Goal: Task Accomplishment & Management: Manage account settings

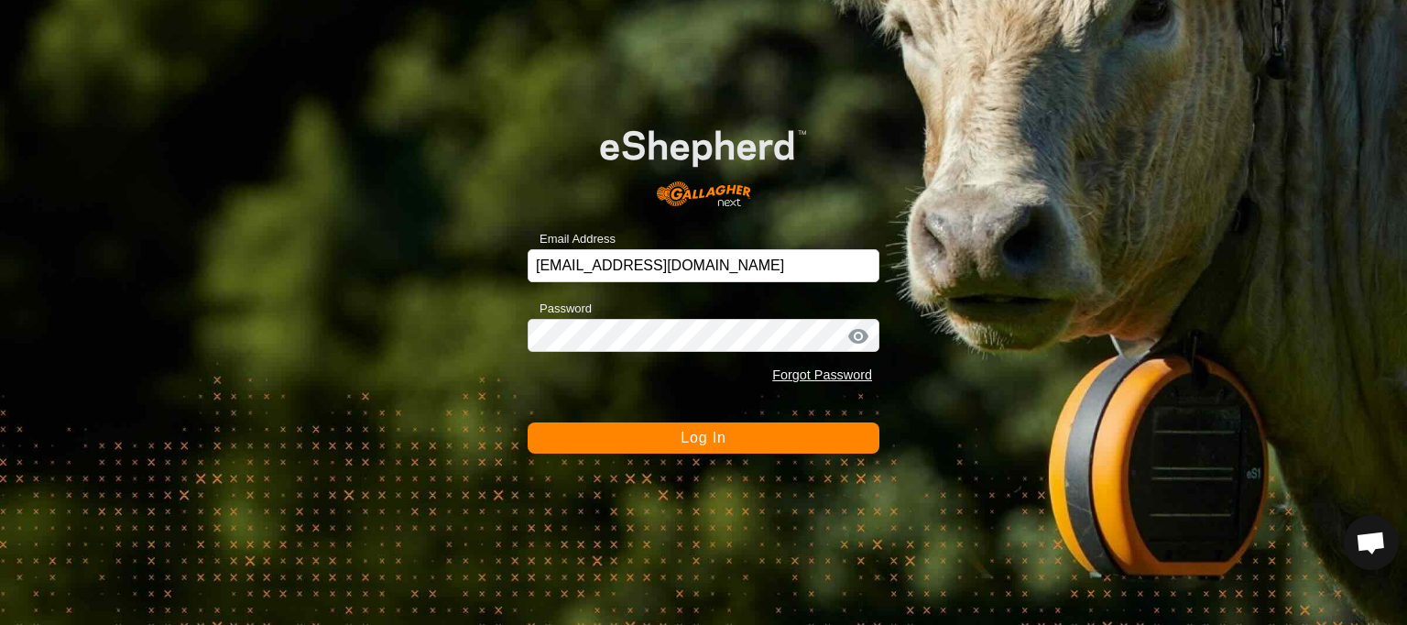
click at [621, 442] on button "Log In" at bounding box center [704, 437] width 352 height 31
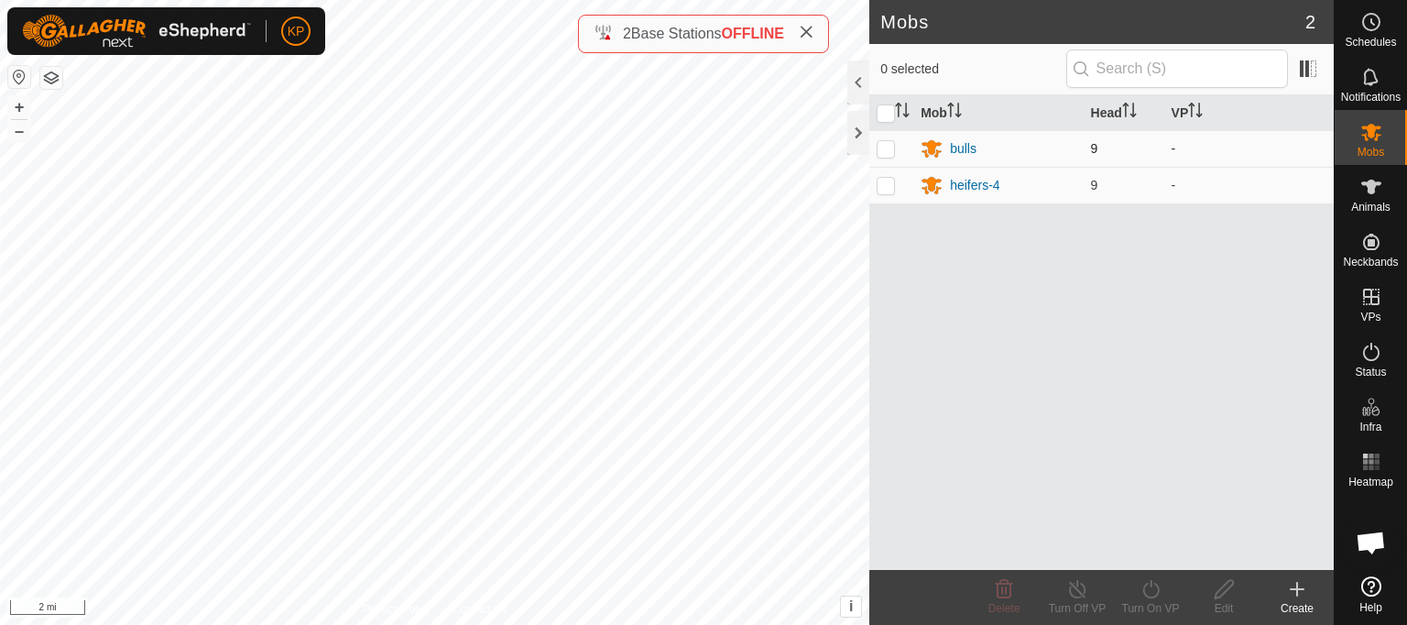
click at [885, 149] on p-checkbox at bounding box center [885, 148] width 18 height 15
checkbox input "true"
click at [956, 146] on div "bulls" at bounding box center [963, 148] width 27 height 19
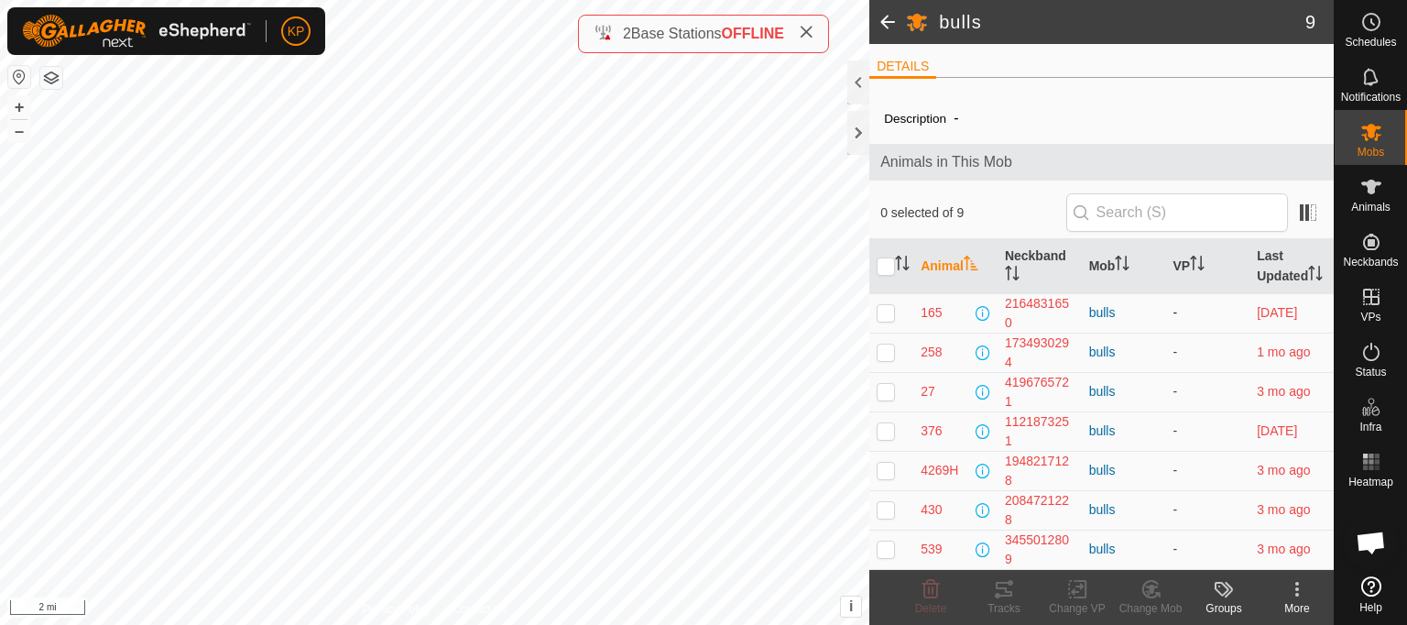
click at [884, 320] on p-checkbox at bounding box center [885, 312] width 18 height 15
checkbox input "true"
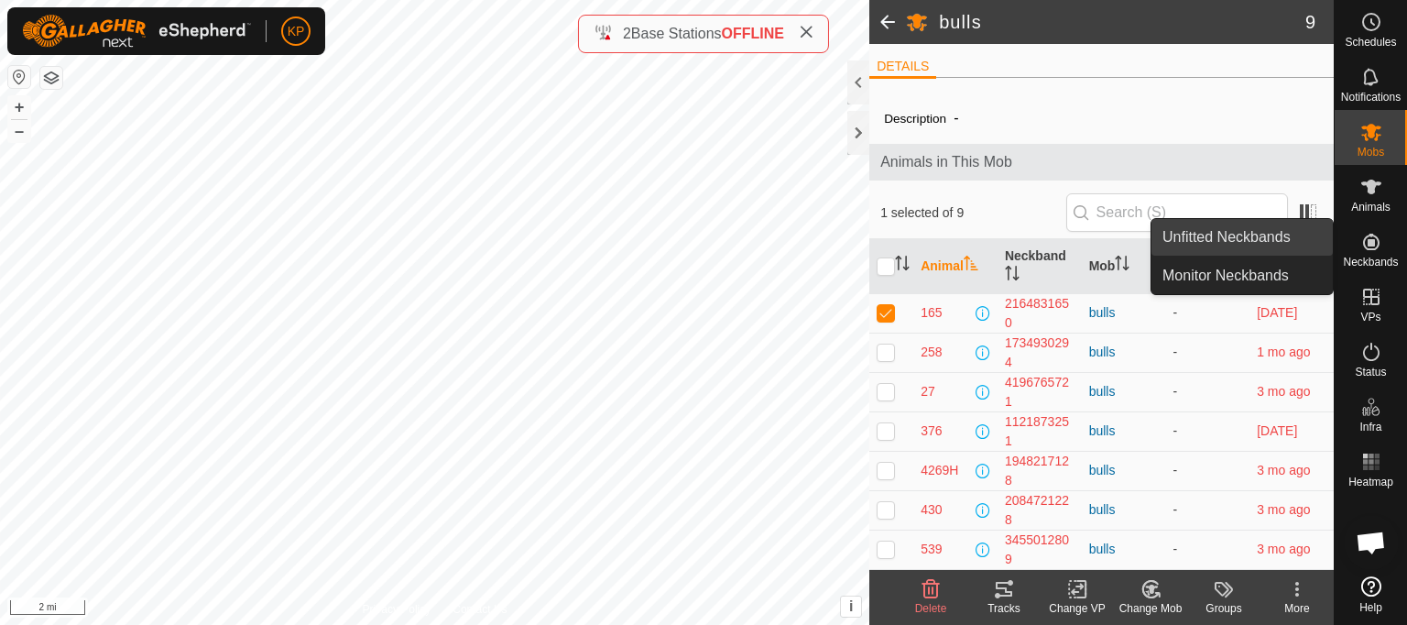
click at [1235, 233] on link "Unfitted Neckbands" at bounding box center [1241, 237] width 181 height 37
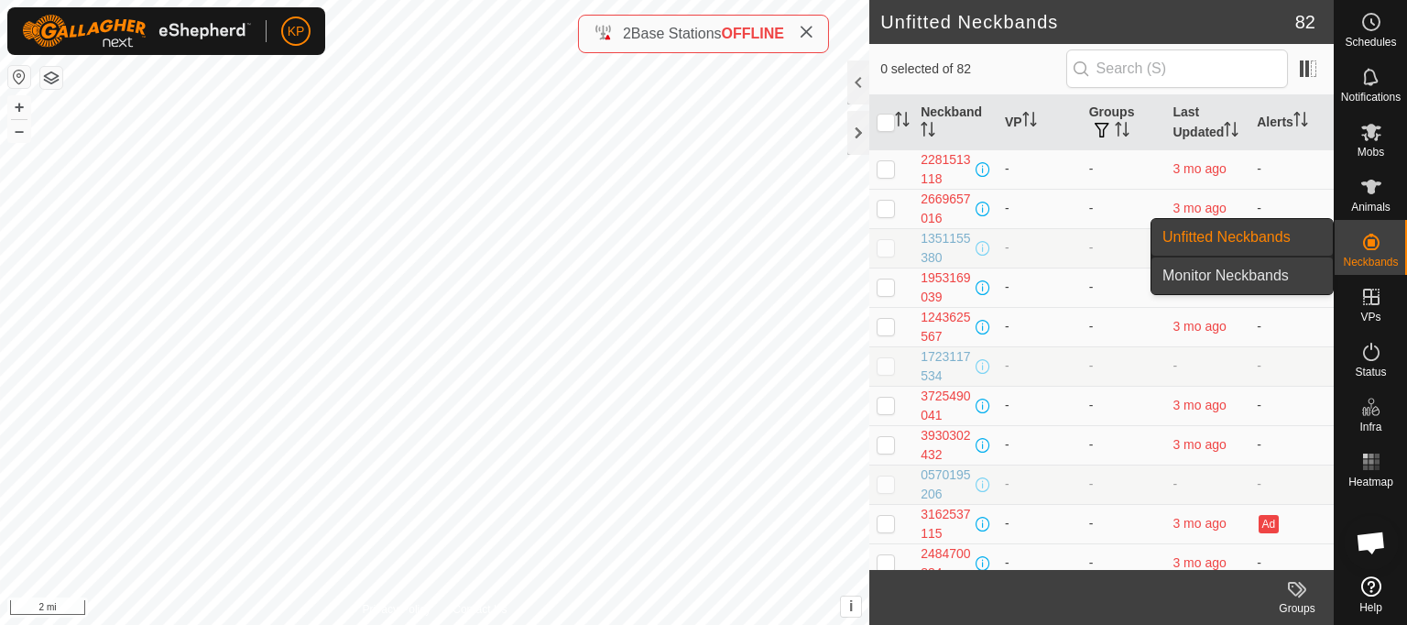
click at [1242, 271] on link "Monitor Neckbands" at bounding box center [1241, 275] width 181 height 37
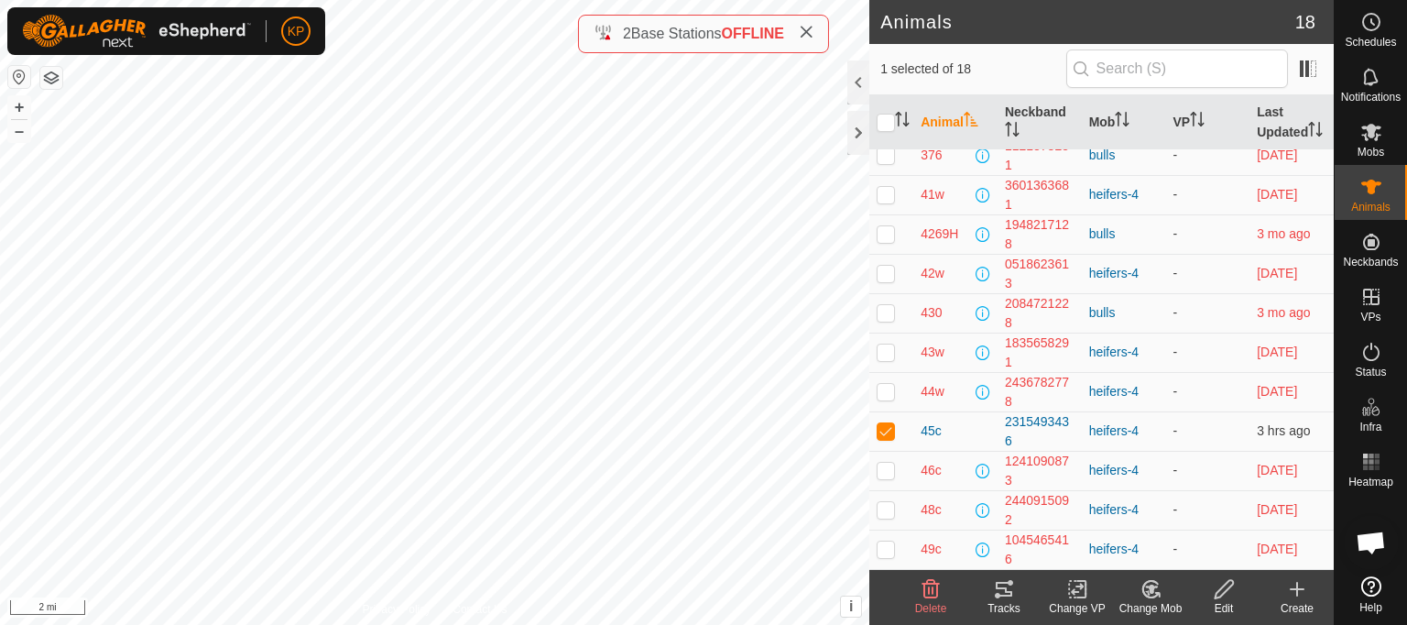
scroll to position [150, 0]
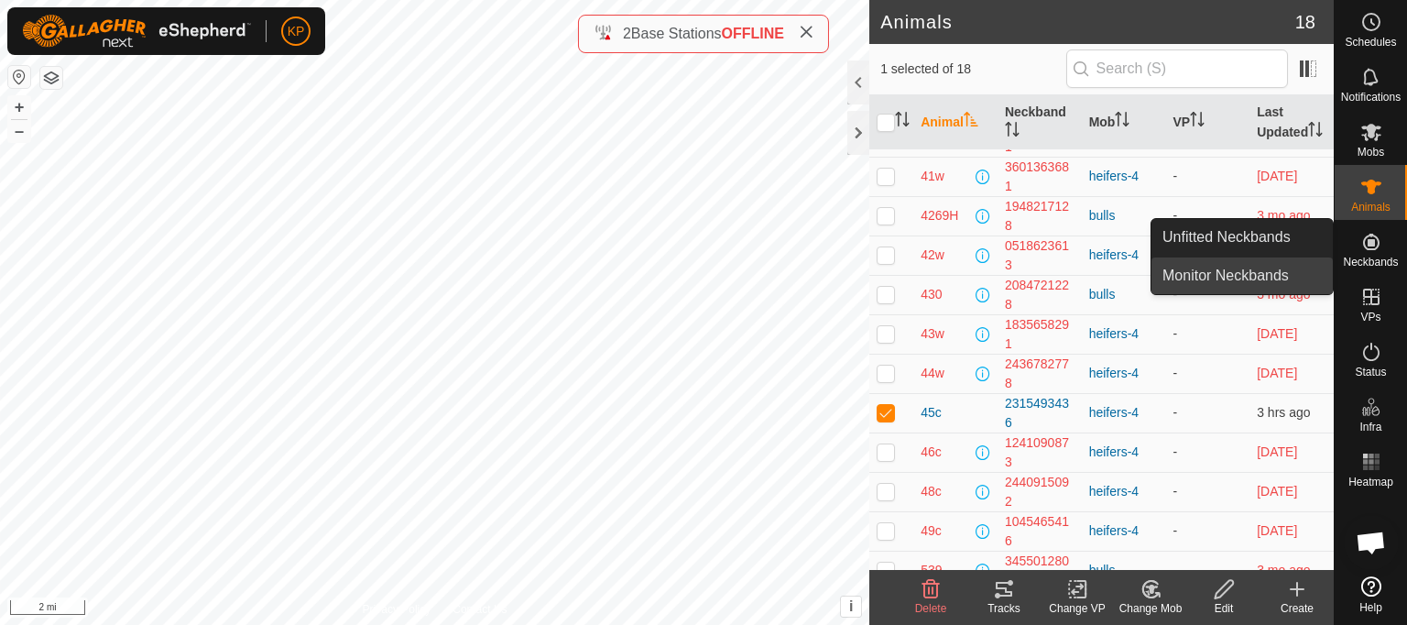
click at [1257, 268] on link "Monitor Neckbands" at bounding box center [1241, 275] width 181 height 37
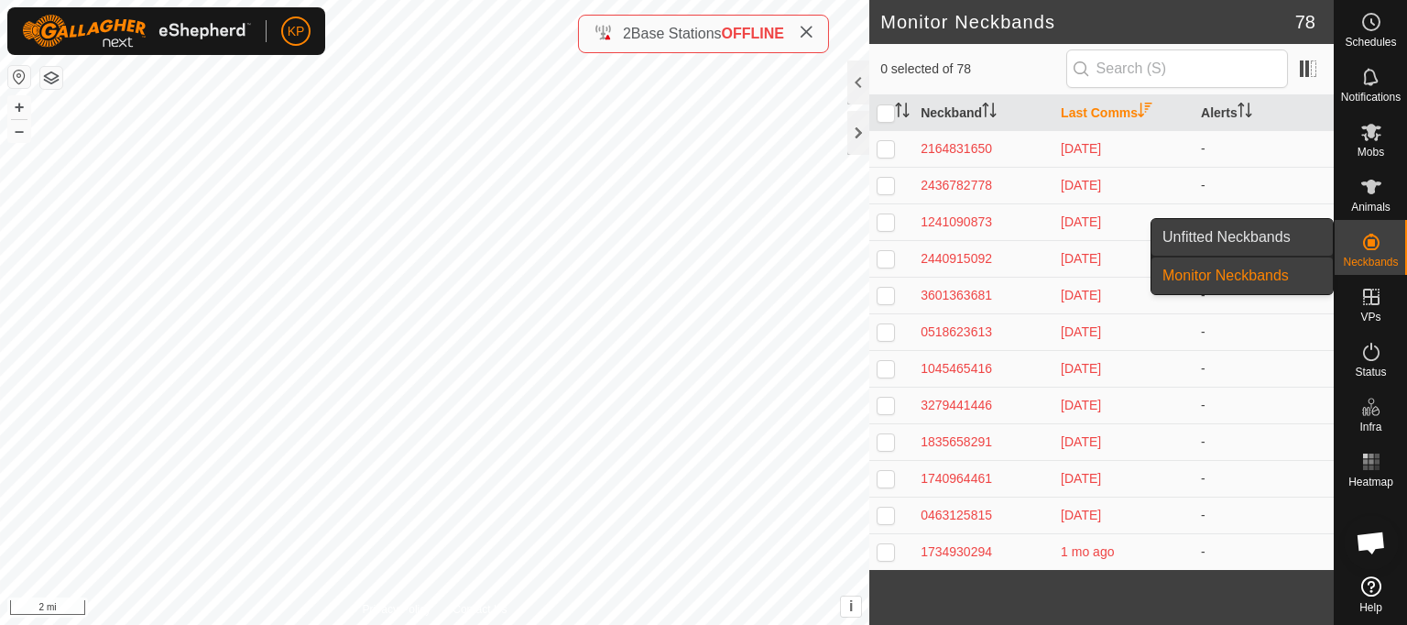
click at [1226, 239] on link "Unfitted Neckbands" at bounding box center [1241, 237] width 181 height 37
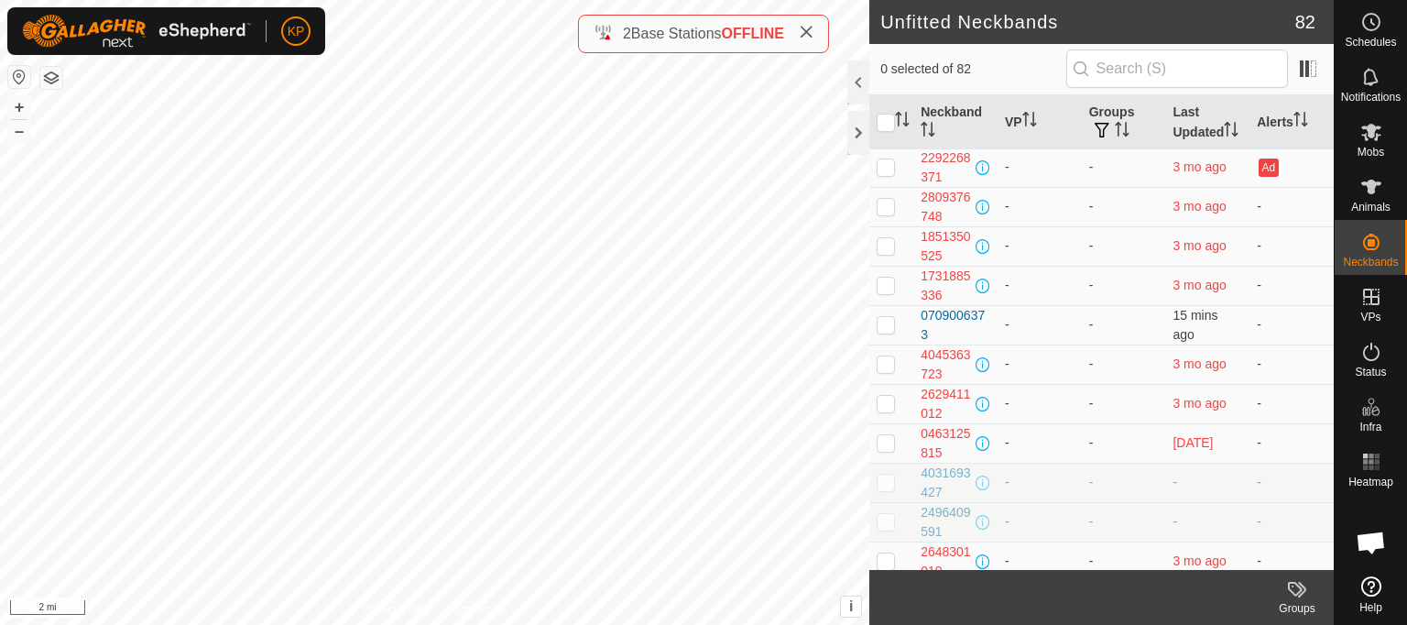
scroll to position [708, 0]
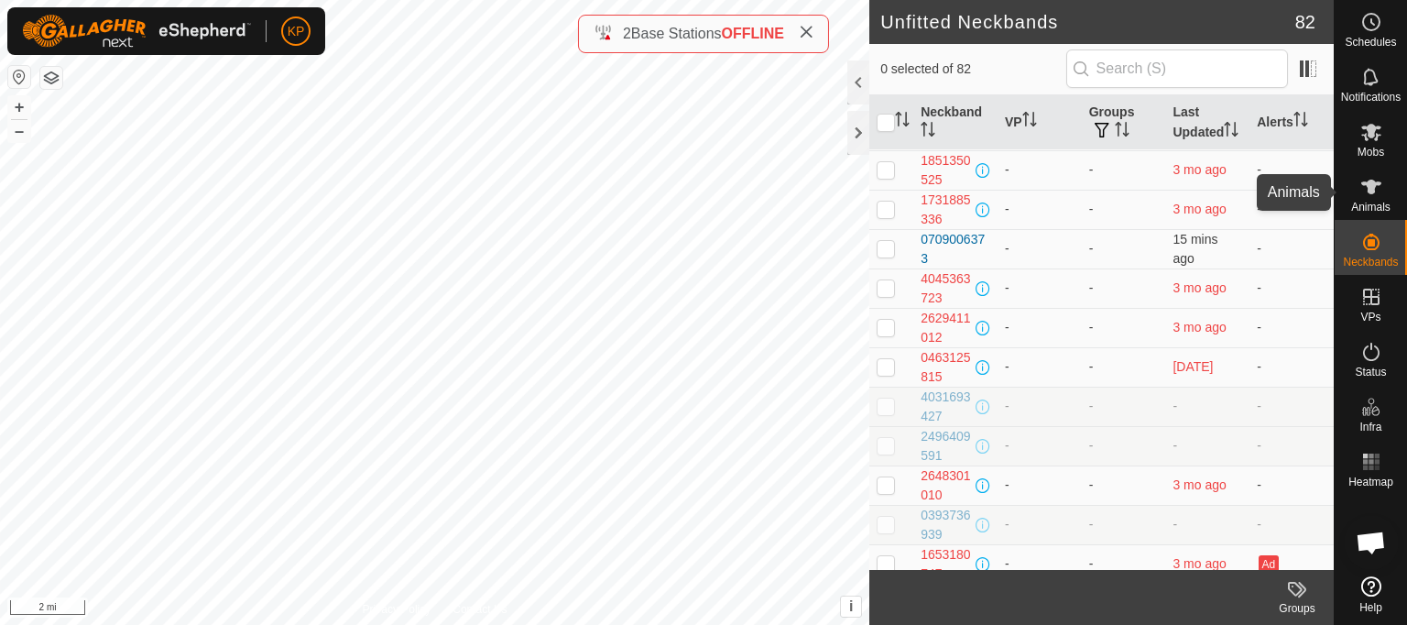
click at [1363, 201] on span "Animals" at bounding box center [1370, 206] width 39 height 11
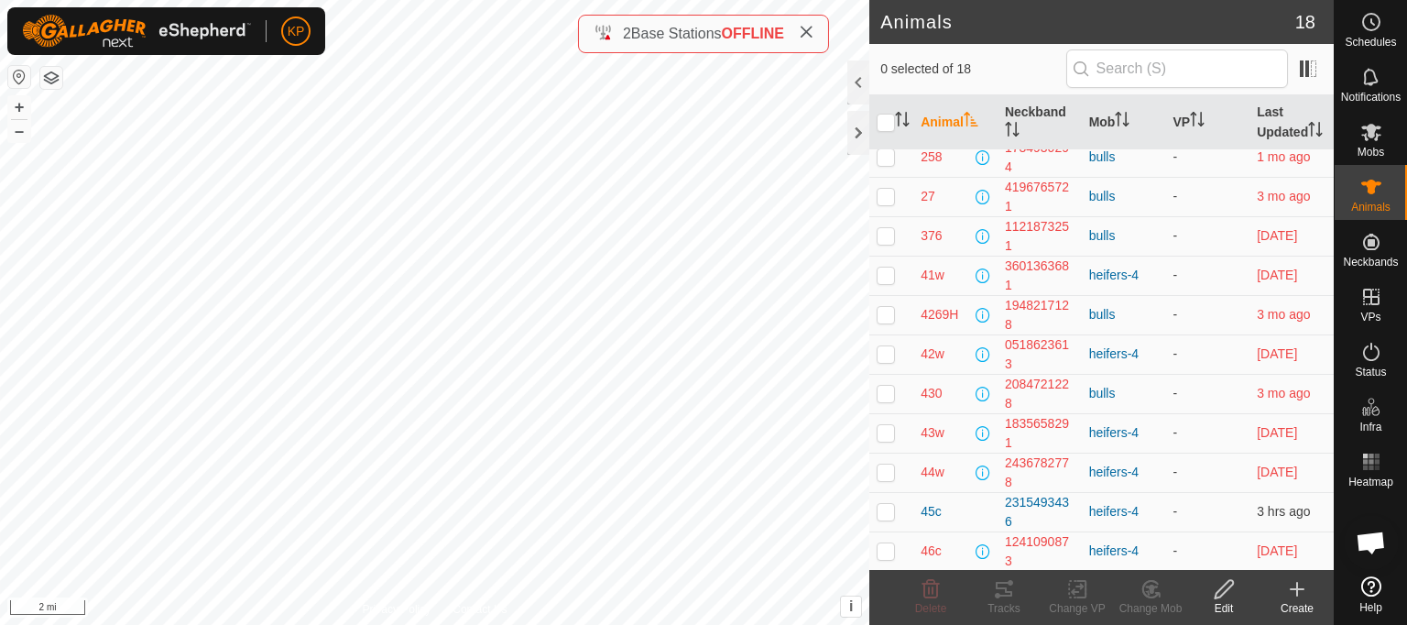
scroll to position [59, 0]
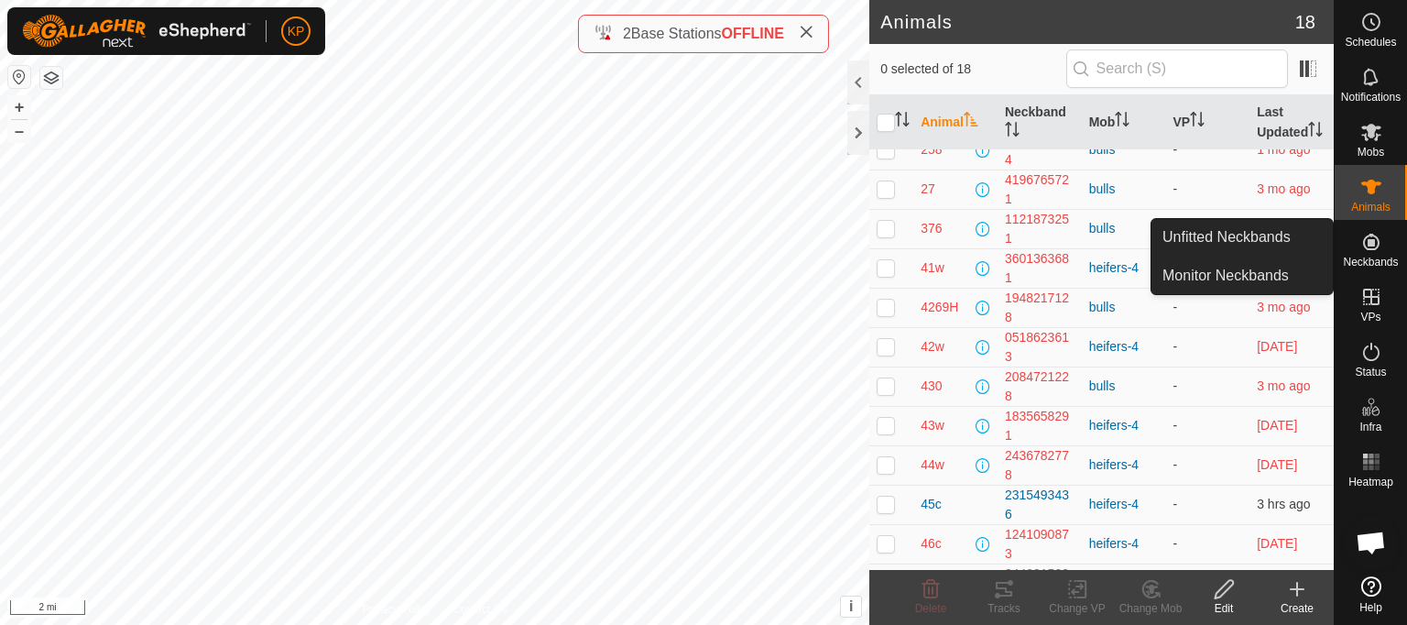
click at [1360, 250] on icon at bounding box center [1371, 242] width 22 height 22
click at [1246, 240] on link "Unfitted Neckbands" at bounding box center [1241, 237] width 181 height 37
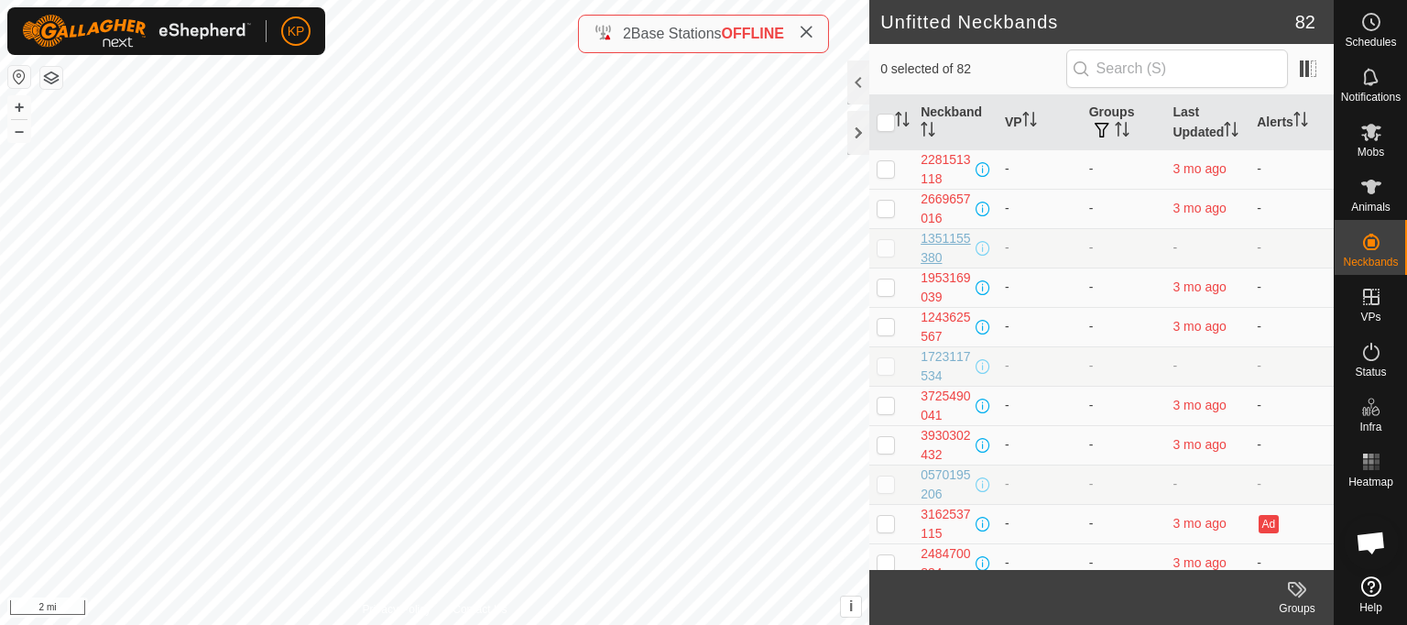
click at [944, 259] on div "1351155380" at bounding box center [945, 248] width 51 height 38
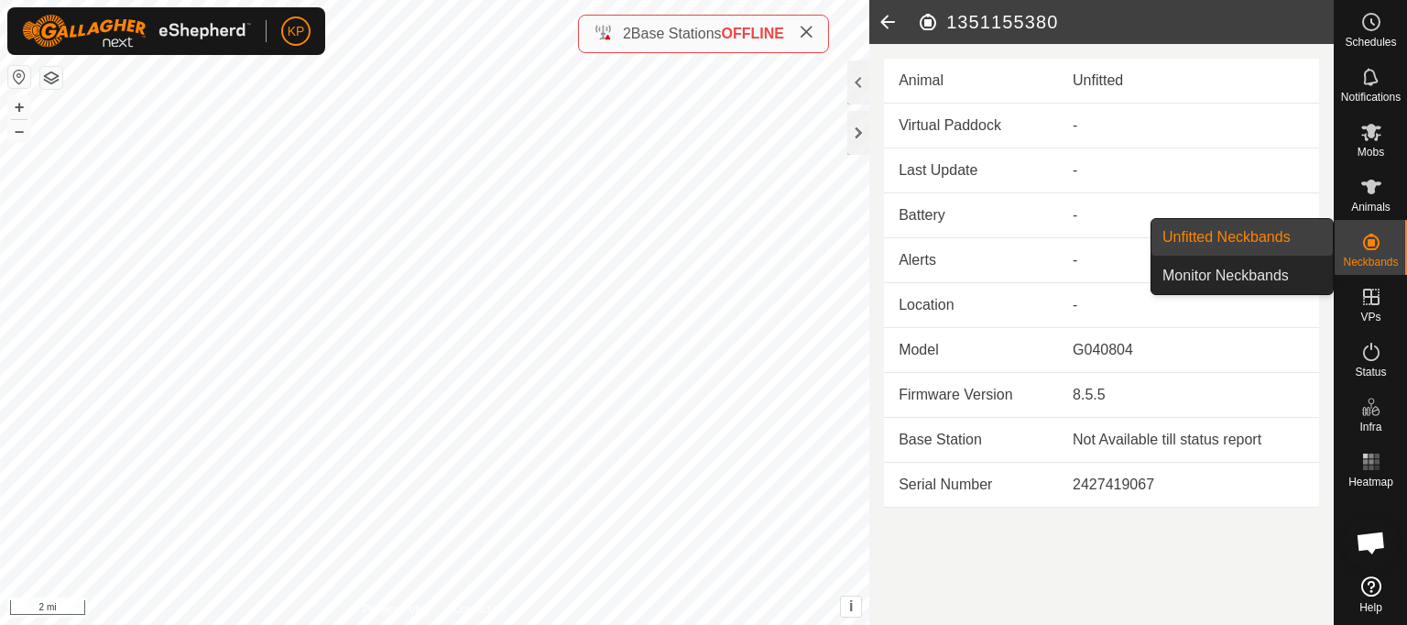
click at [1242, 242] on link "Unfitted Neckbands" at bounding box center [1241, 237] width 181 height 37
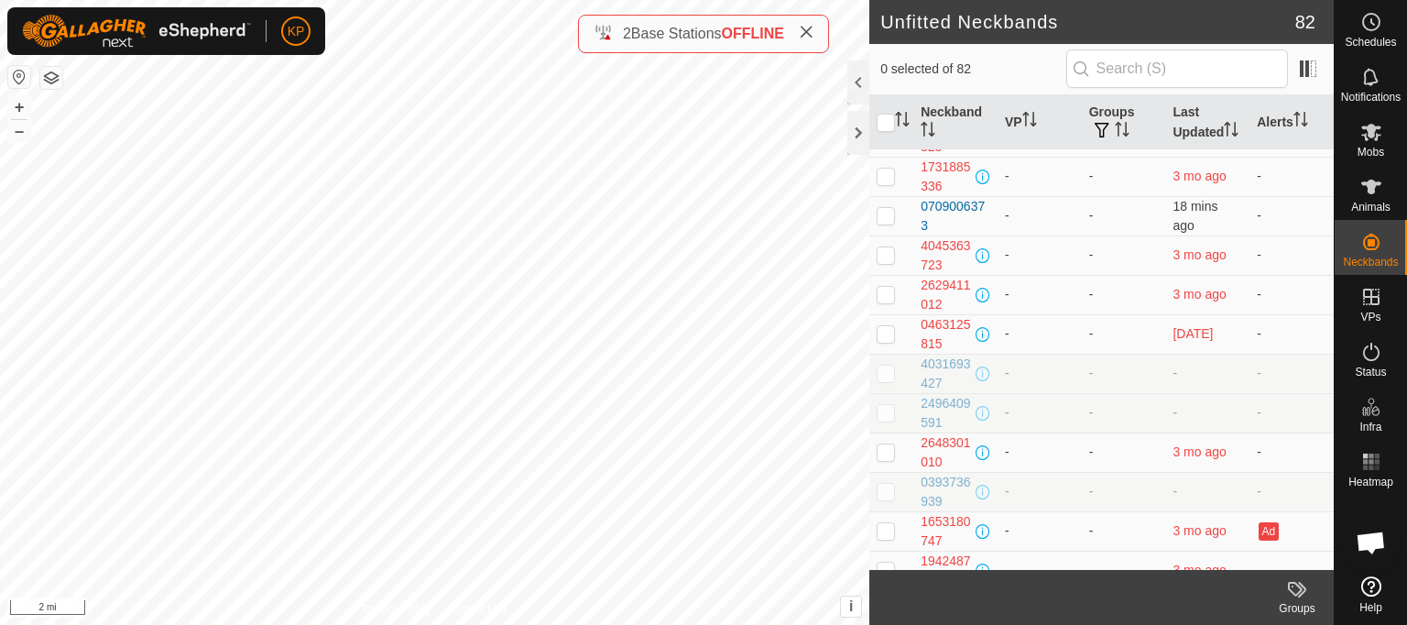
scroll to position [758, 0]
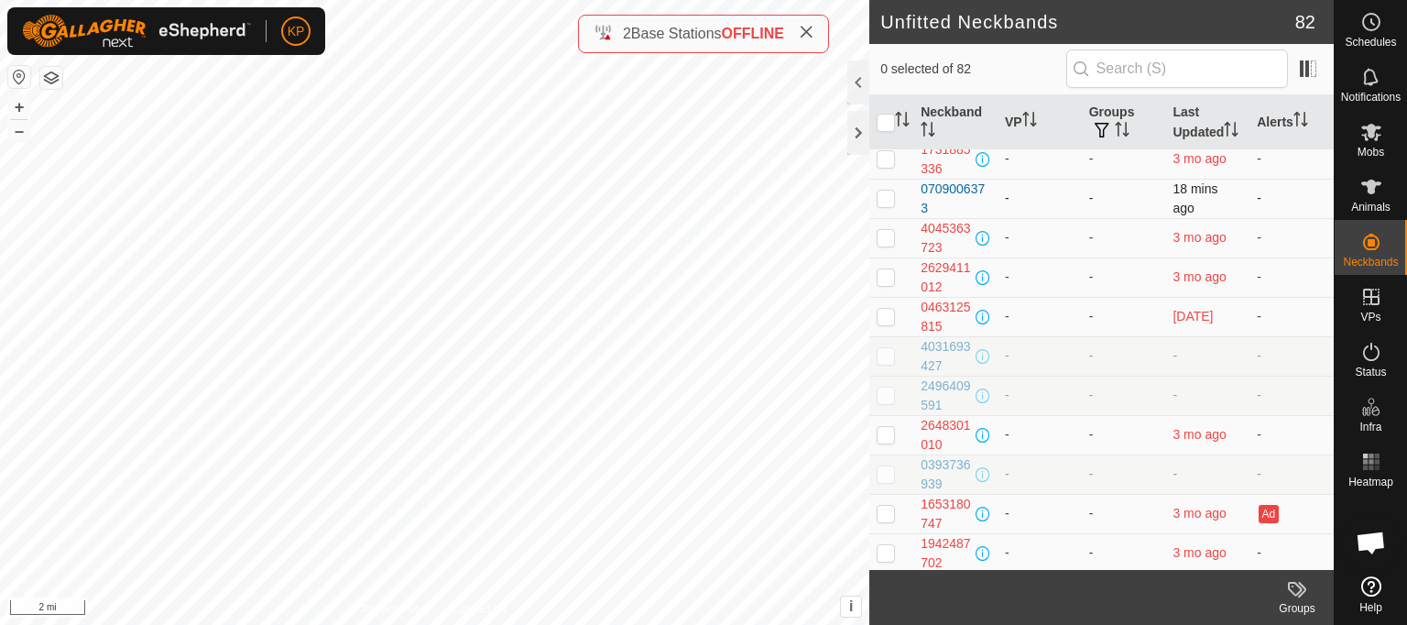
click at [887, 205] on p-checkbox at bounding box center [885, 197] width 18 height 15
checkbox input "true"
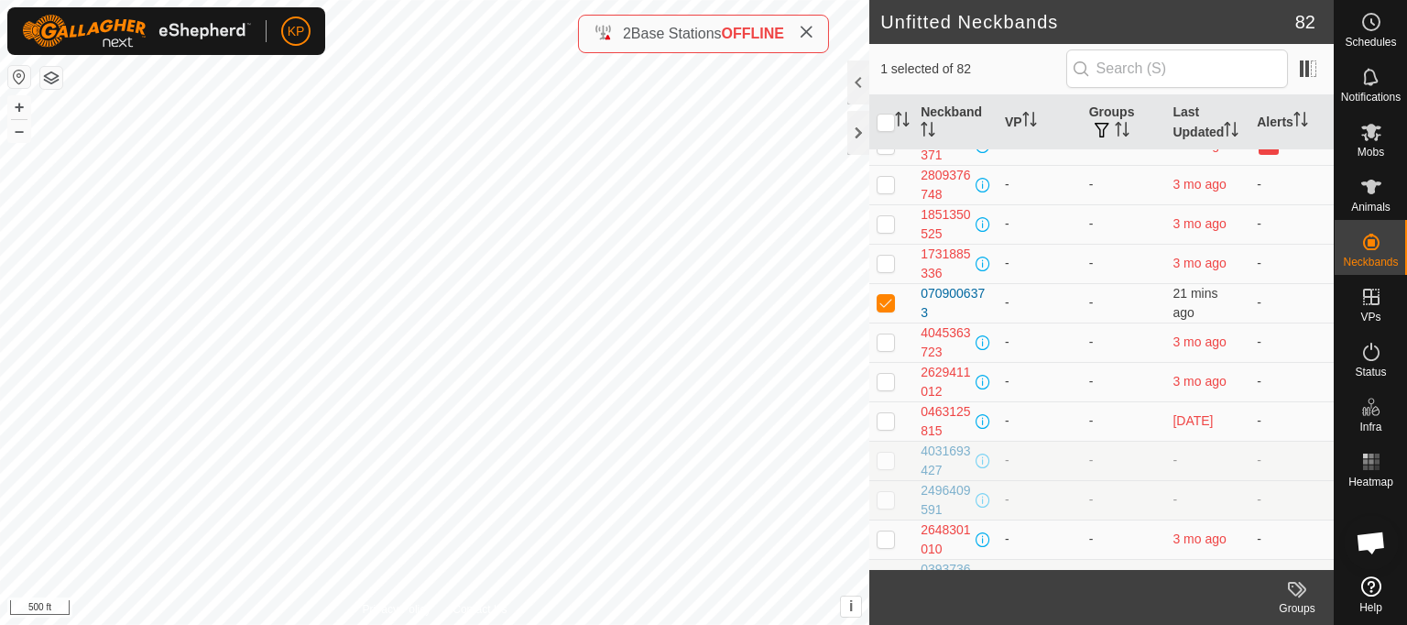
scroll to position [648, 0]
click at [1311, 243] on td "-" at bounding box center [1291, 229] width 84 height 39
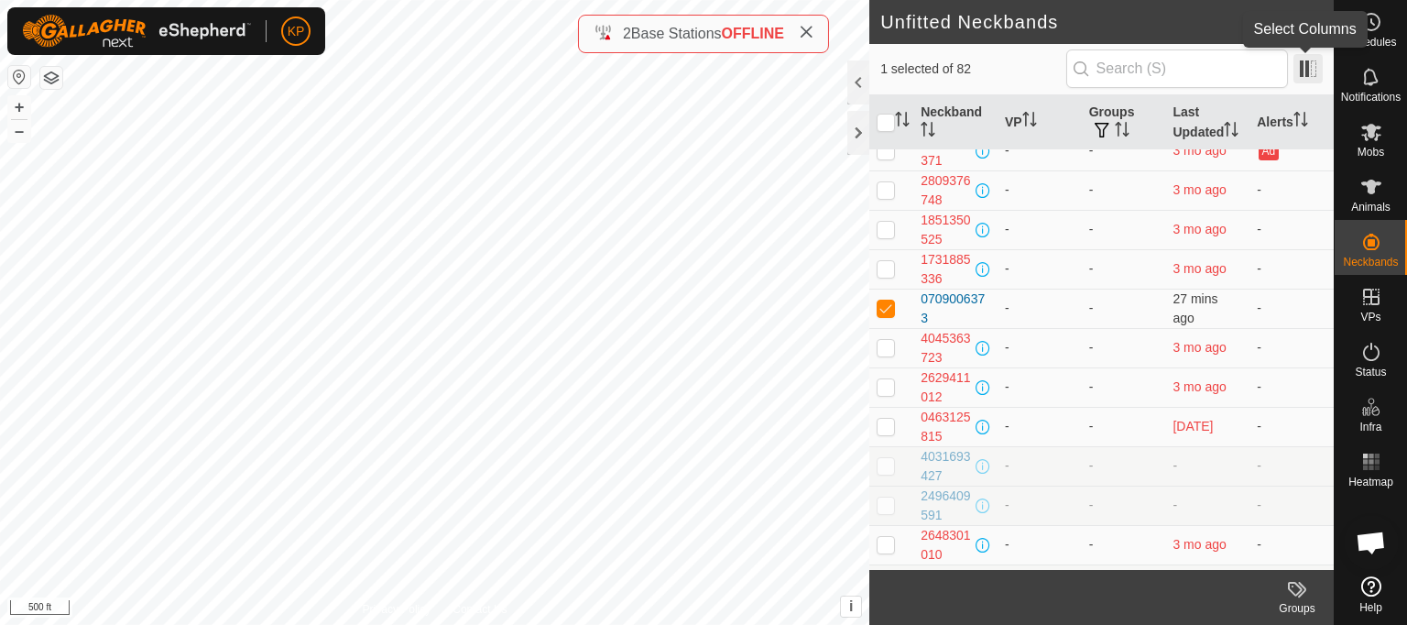
click at [1311, 70] on span at bounding box center [1307, 68] width 29 height 29
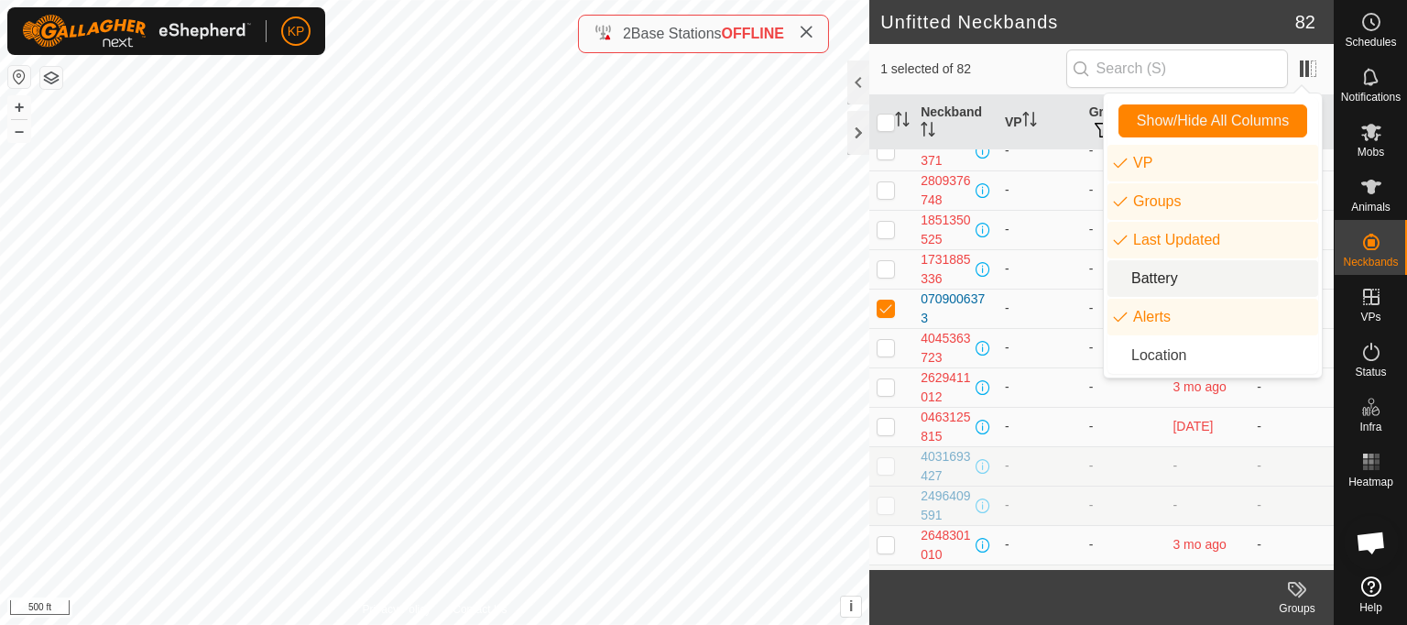
click at [1162, 274] on li "Battery" at bounding box center [1212, 278] width 211 height 37
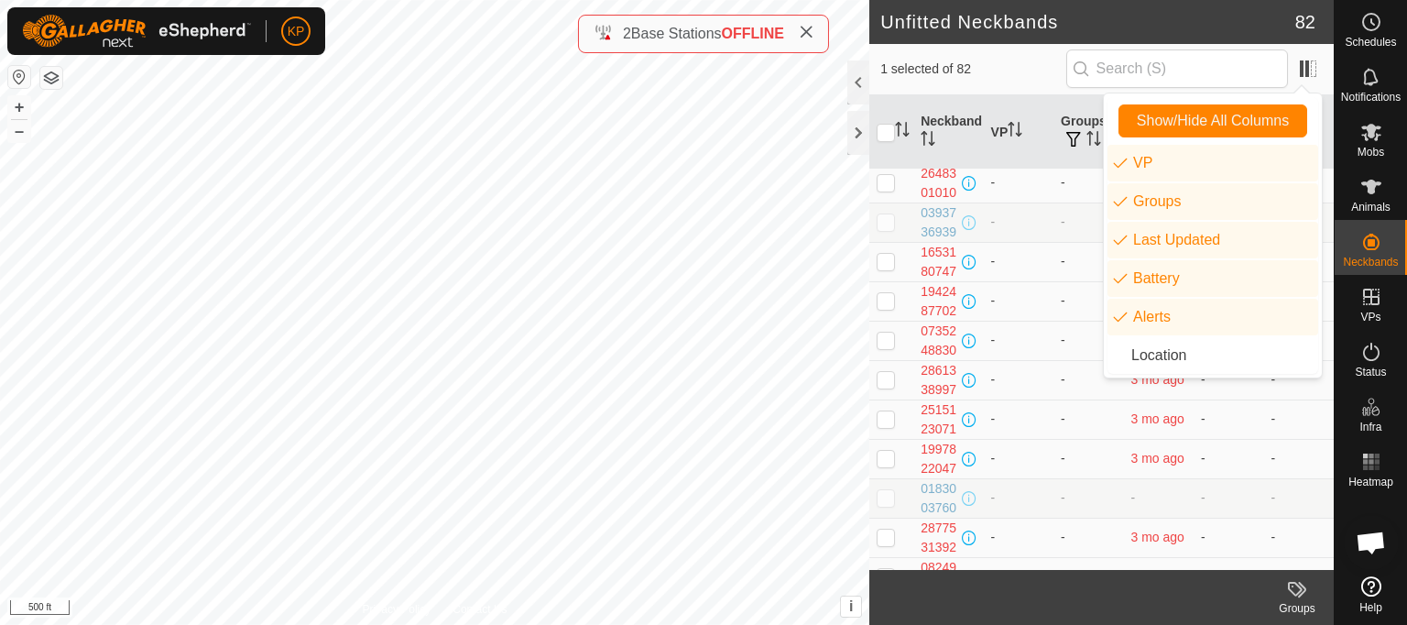
scroll to position [1094, 0]
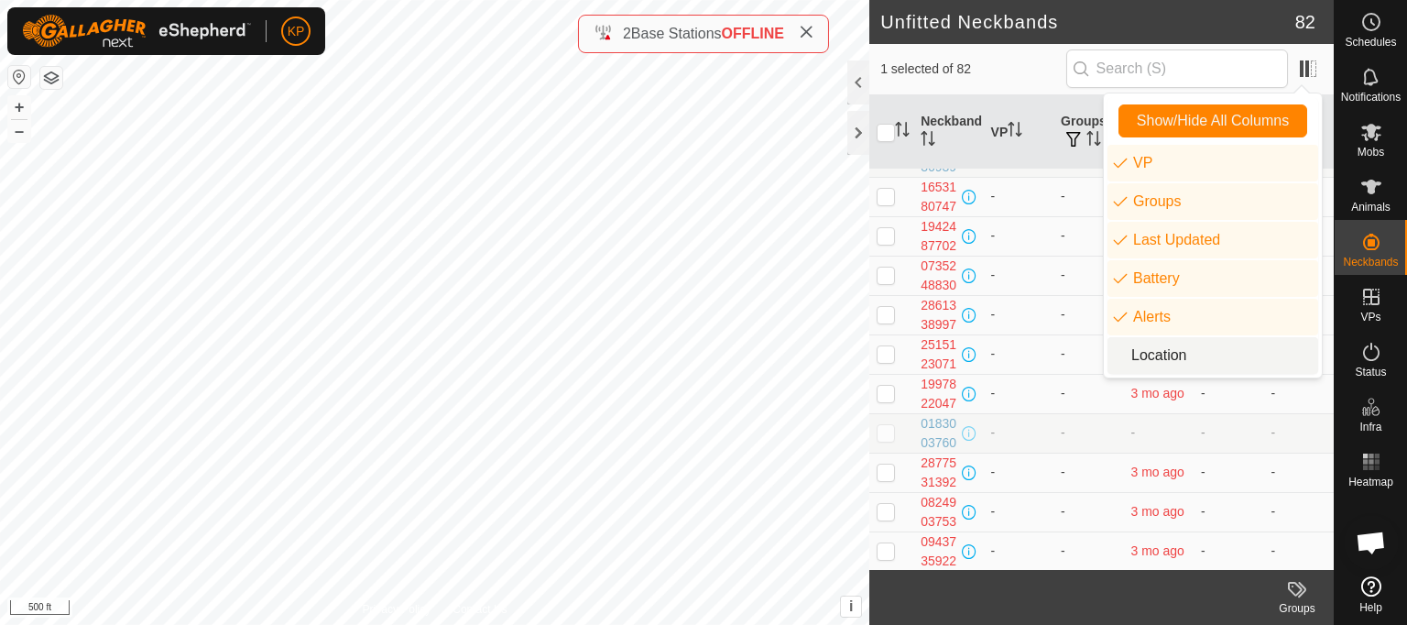
click at [1284, 19] on td "-" at bounding box center [1298, -1] width 71 height 39
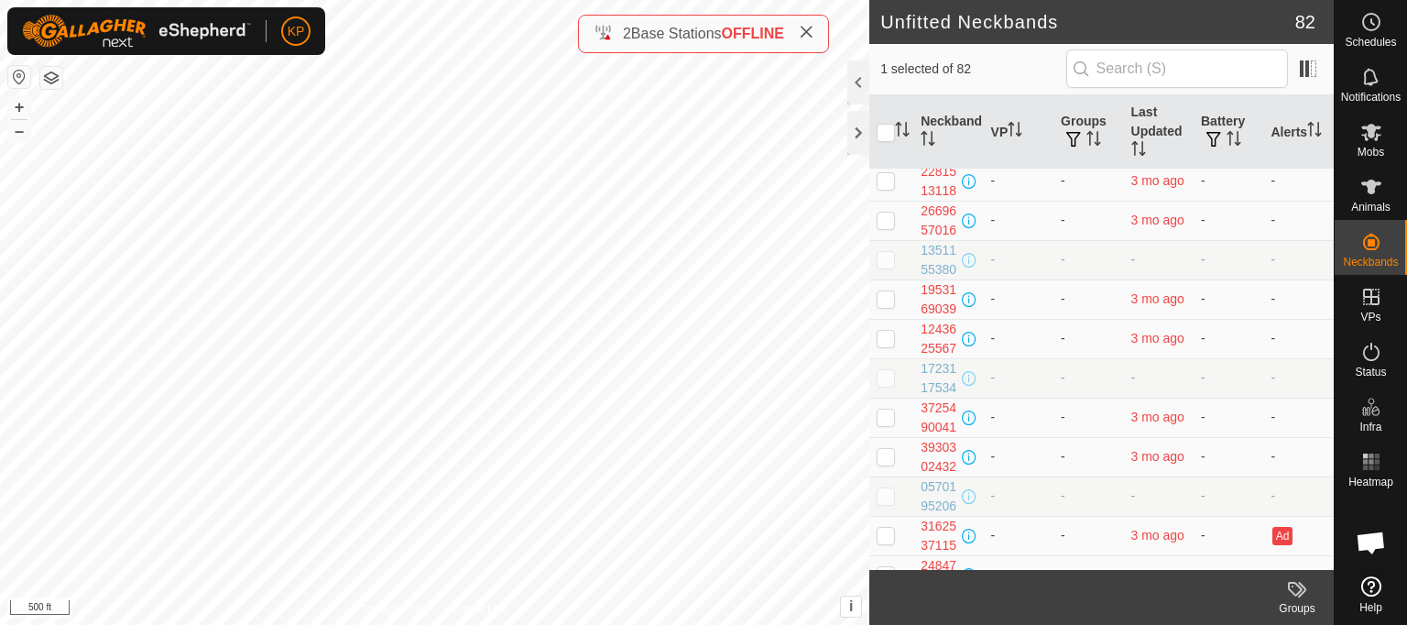
scroll to position [456, 0]
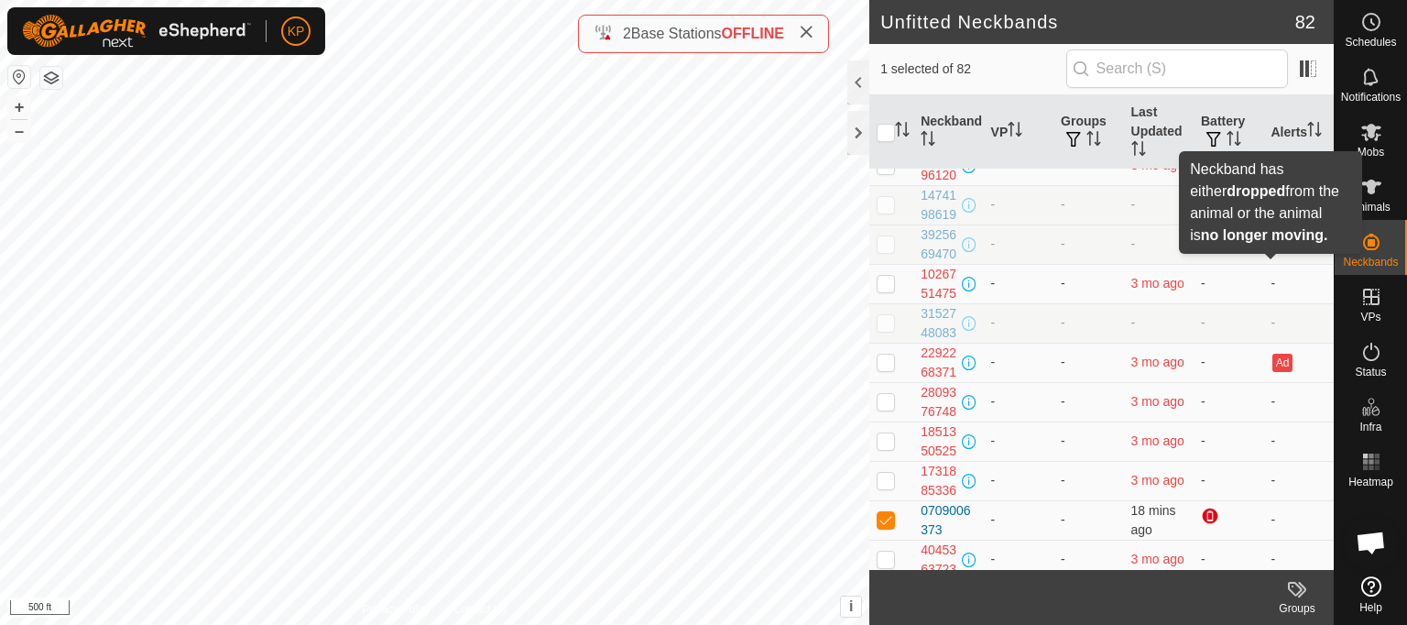
click at [1272, 96] on button "Ad" at bounding box center [1282, 87] width 20 height 18
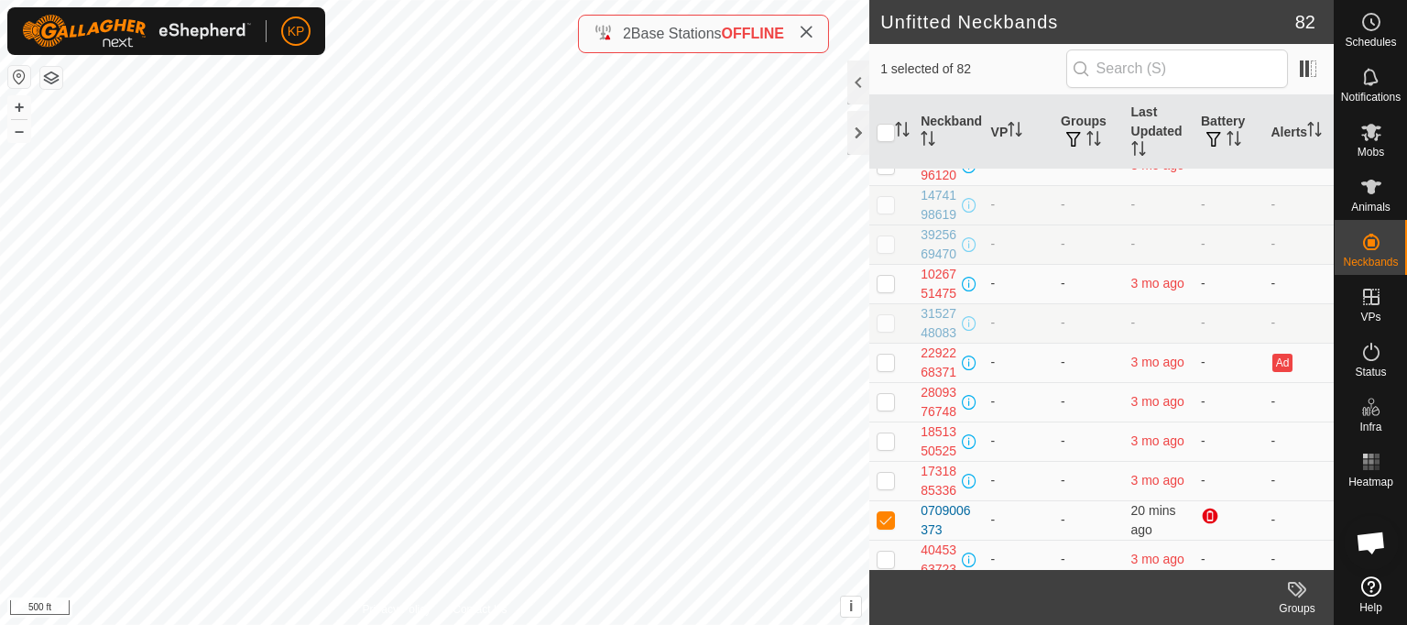
click at [51, 83] on button "button" at bounding box center [51, 78] width 22 height 22
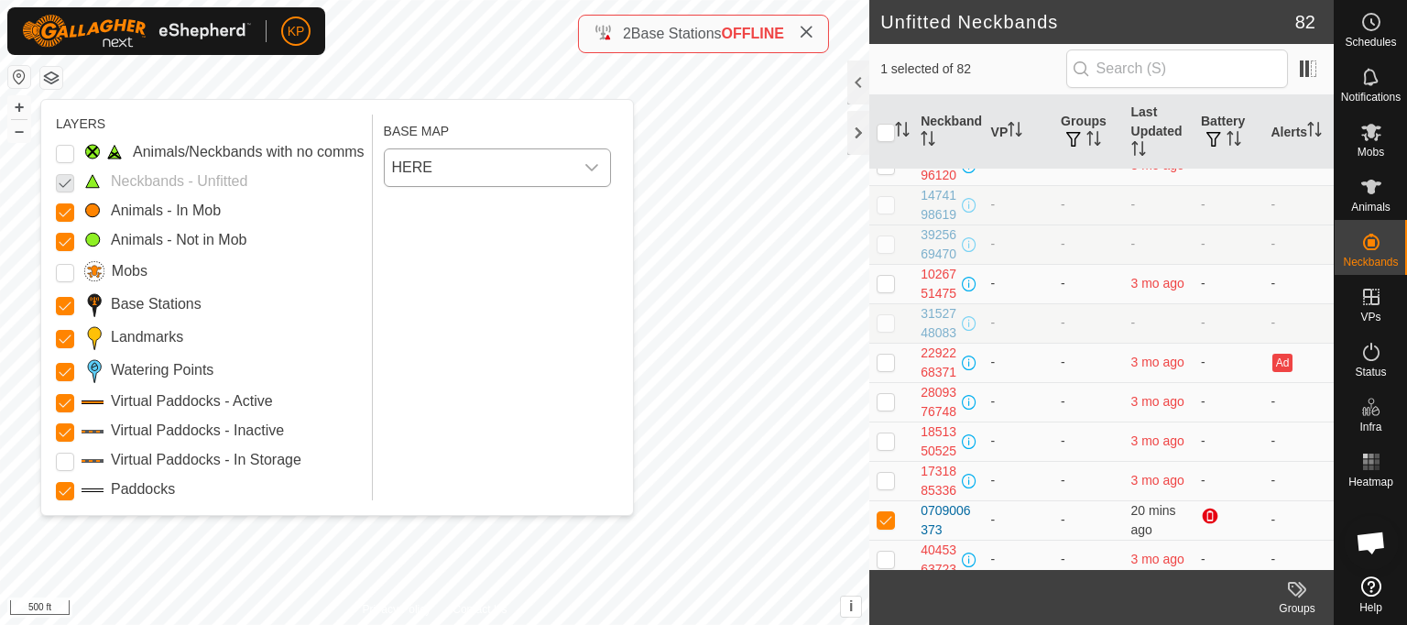
click at [590, 165] on icon "dropdown trigger" at bounding box center [591, 167] width 15 height 15
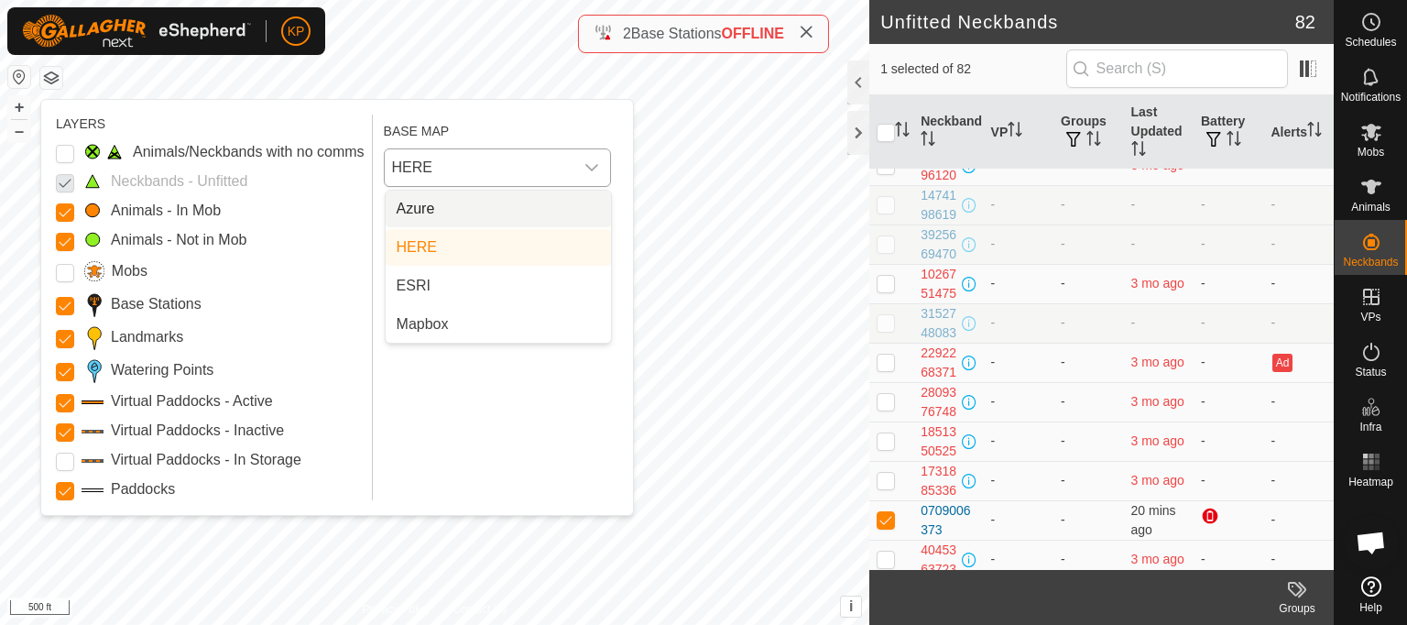
click at [445, 206] on li "Azure" at bounding box center [498, 208] width 225 height 37
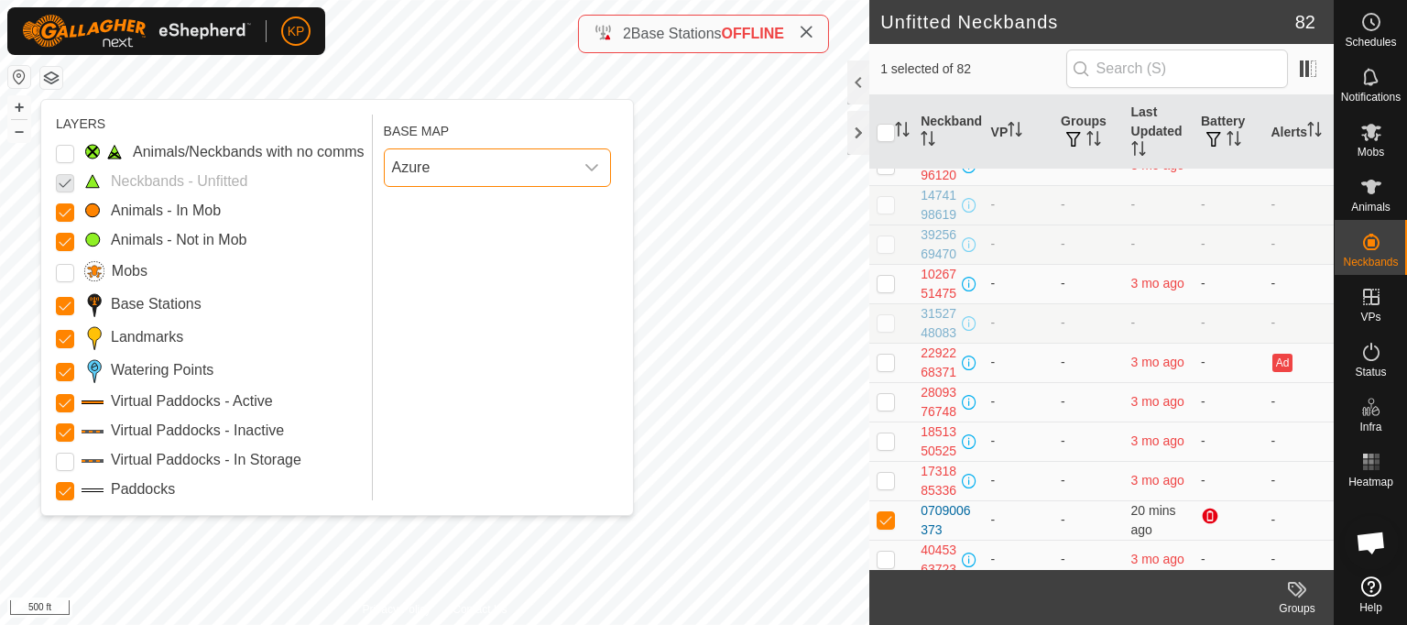
click at [590, 165] on icon "dropdown trigger" at bounding box center [591, 167] width 15 height 15
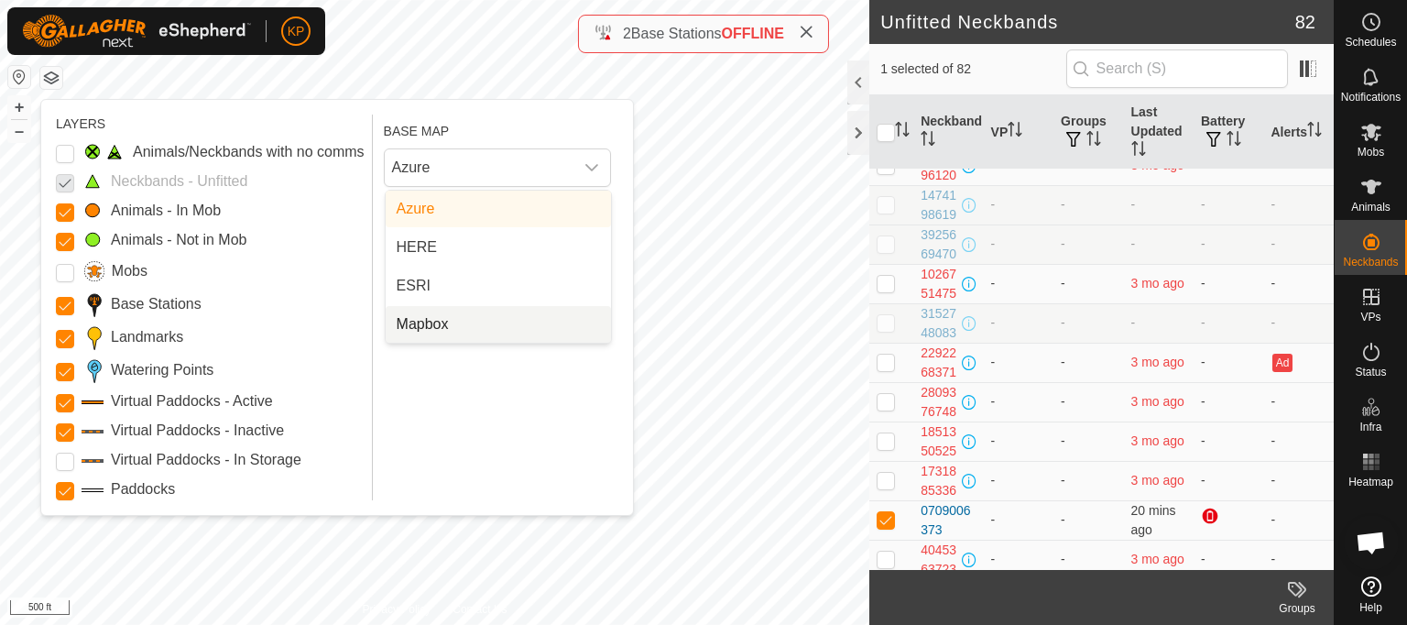
click at [418, 319] on li "Mapbox" at bounding box center [498, 324] width 225 height 37
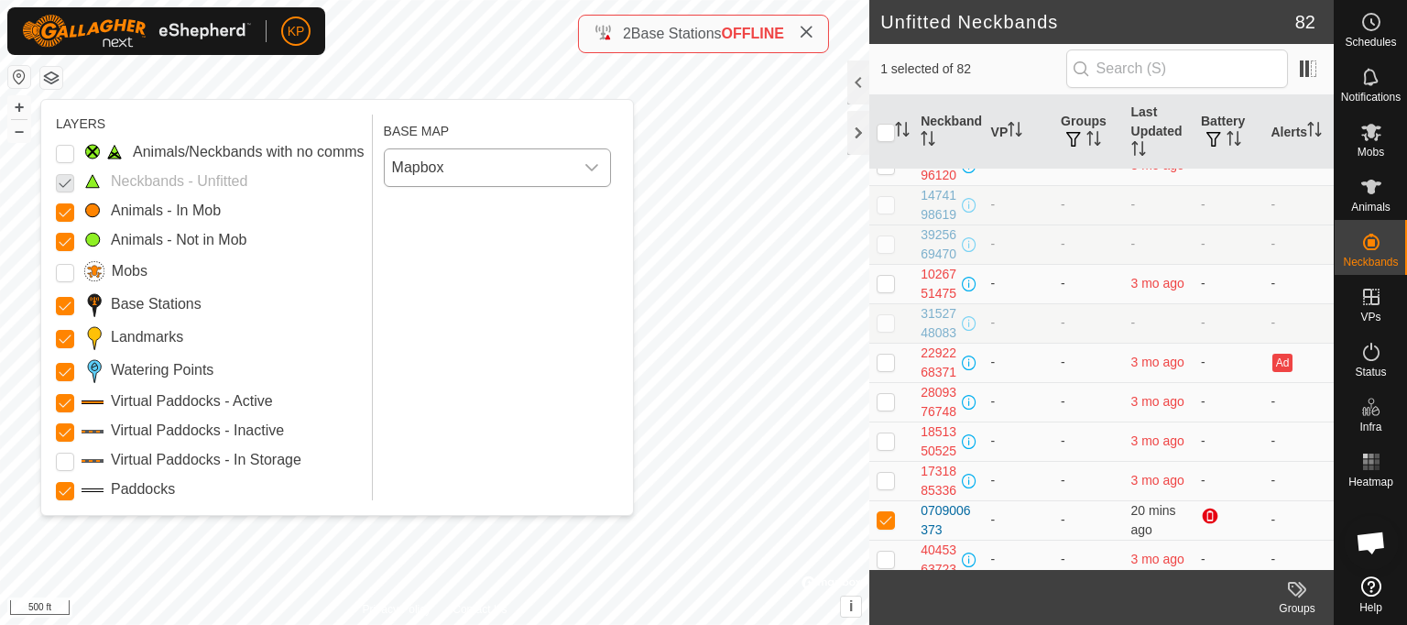
click at [600, 162] on div "dropdown trigger" at bounding box center [591, 167] width 37 height 37
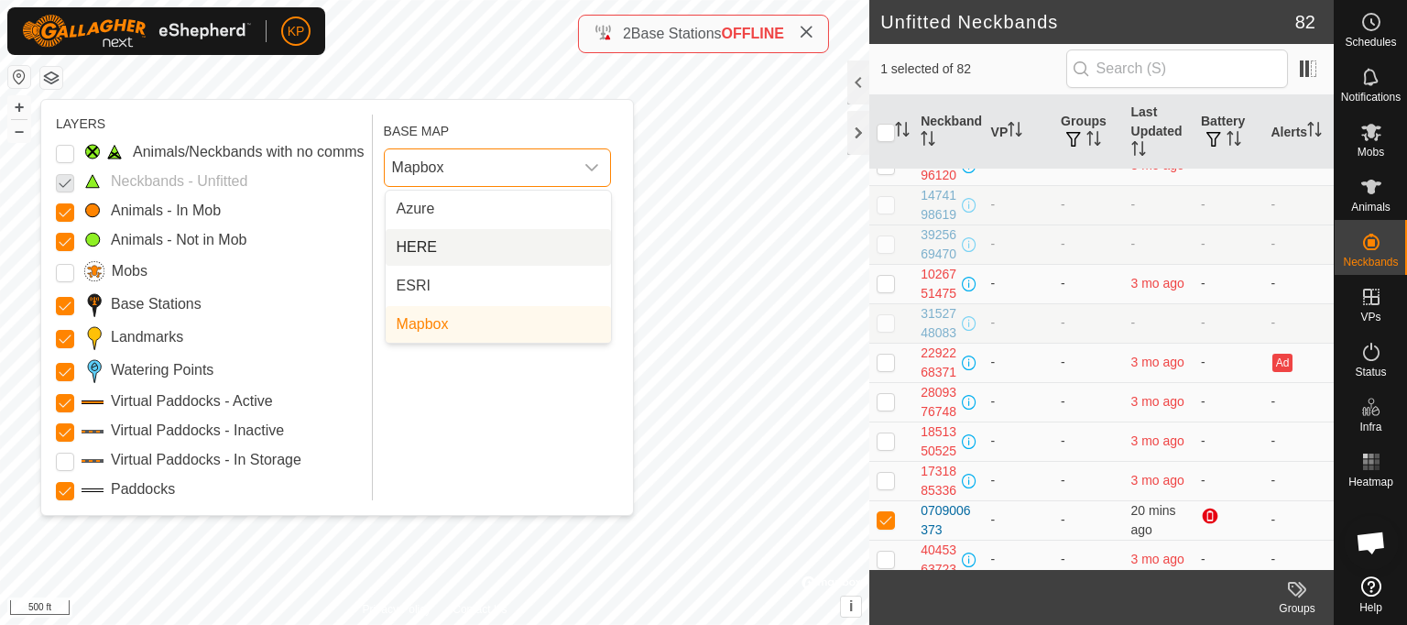
click at [427, 243] on li "HERE" at bounding box center [498, 247] width 225 height 37
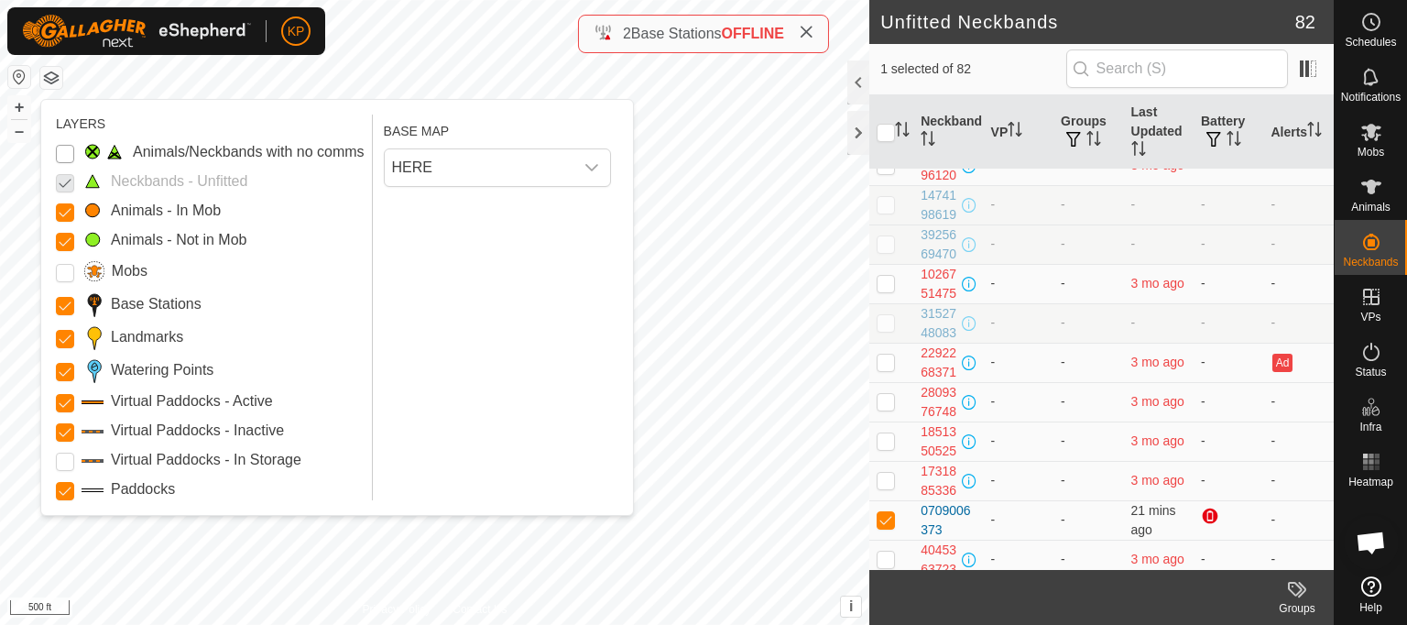
click at [67, 154] on Issue "Animals/Neckbands with no comms" at bounding box center [65, 154] width 18 height 18
click at [621, 301] on body "KP My Account Settings Logout Schedules Notifications Mobs Animals Neckbands VP…" at bounding box center [703, 312] width 1407 height 625
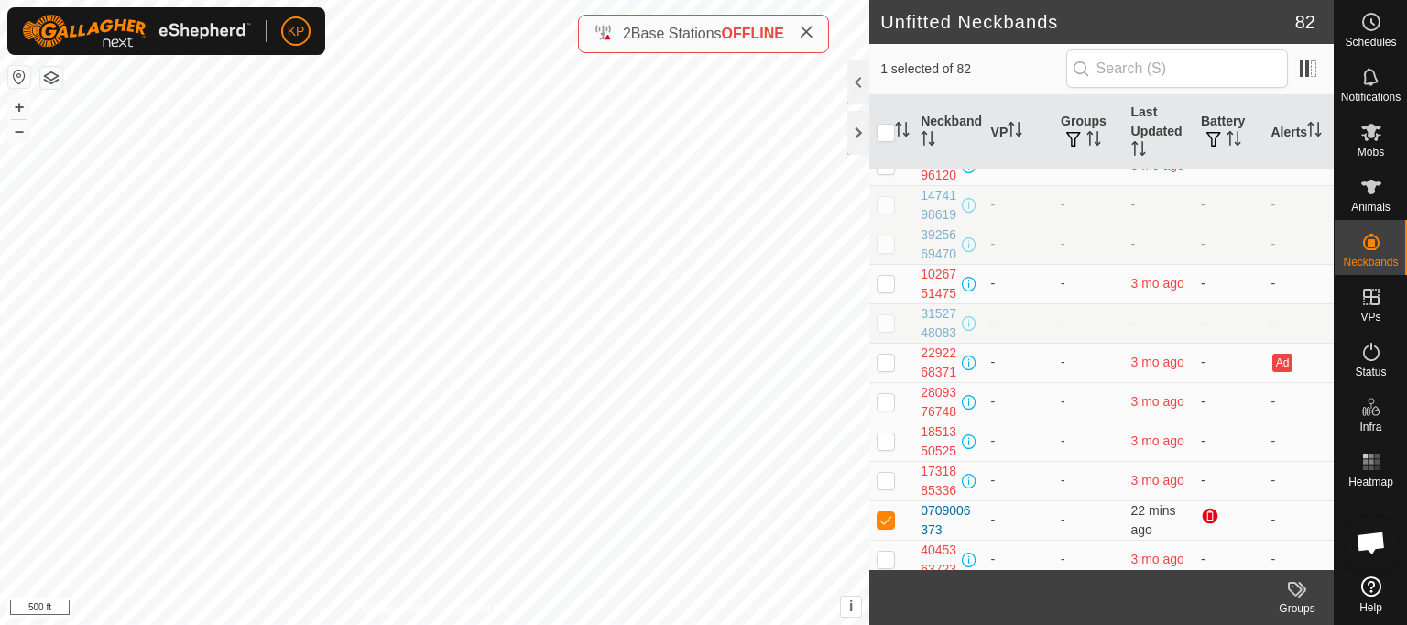
click at [52, 75] on button "button" at bounding box center [51, 78] width 22 height 22
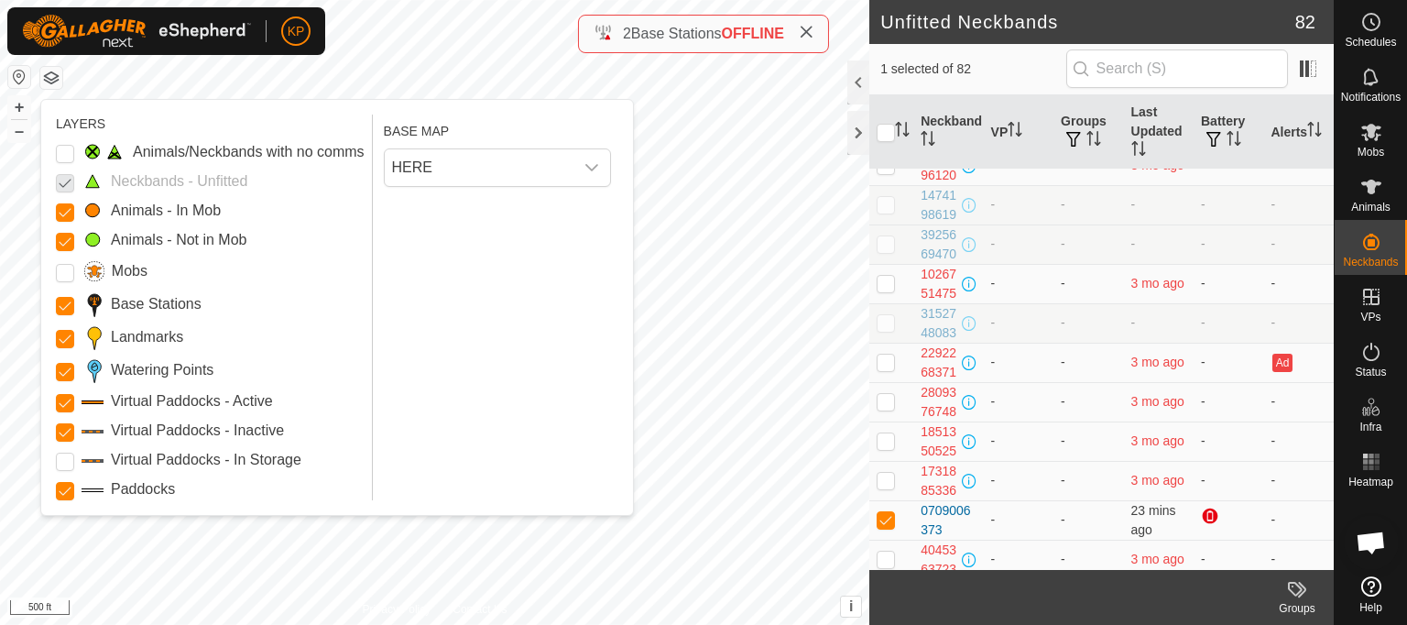
click at [64, 188] on p-checkbox at bounding box center [65, 181] width 18 height 22
click at [65, 181] on p-checkbox at bounding box center [65, 181] width 18 height 22
